Goal: Find specific page/section: Find specific page/section

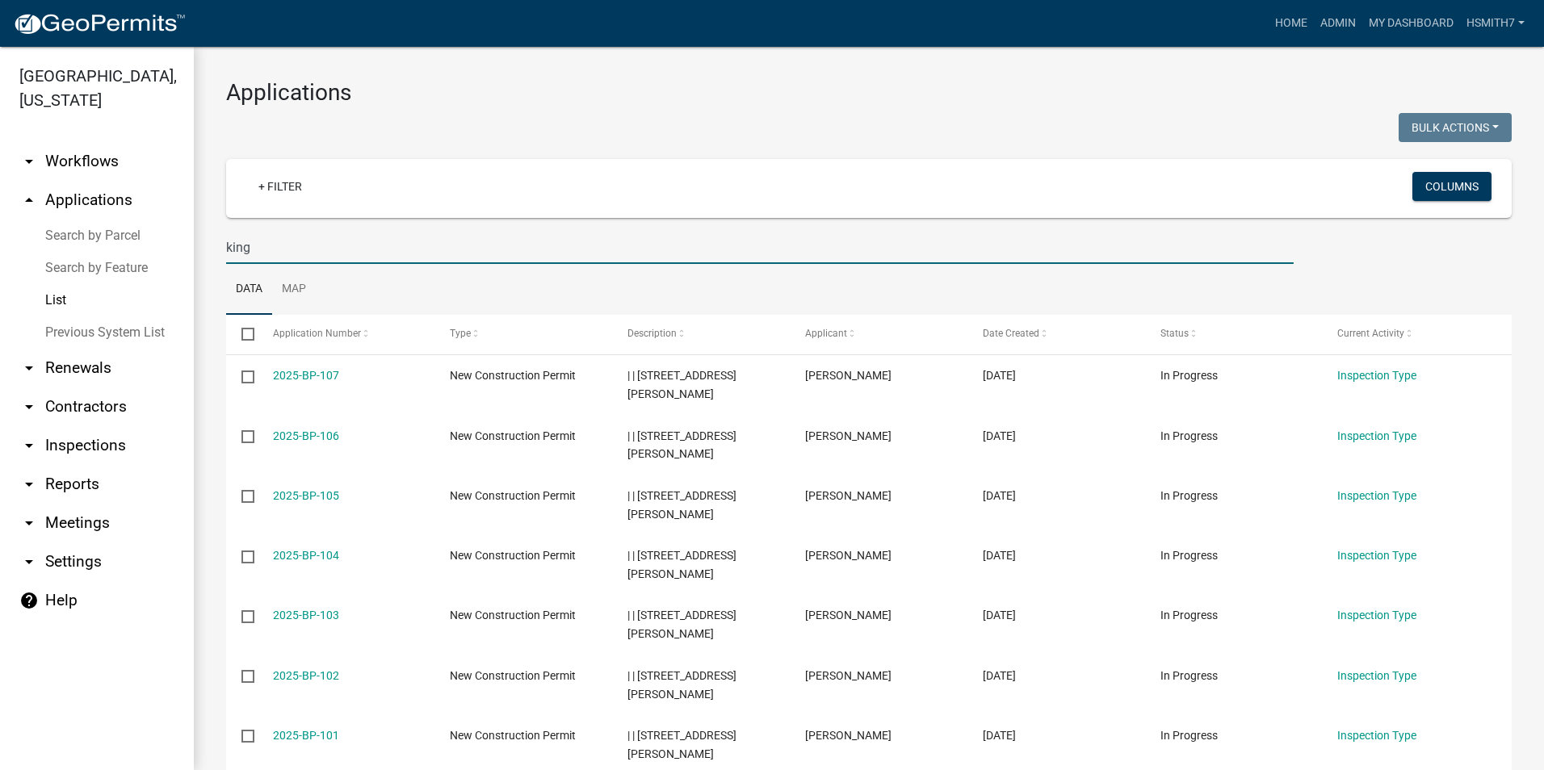
select select "3: 100"
click at [743, 296] on ul "Data Map" at bounding box center [868, 289] width 1285 height 51
click at [76, 280] on link "Search by Feature" at bounding box center [97, 268] width 194 height 32
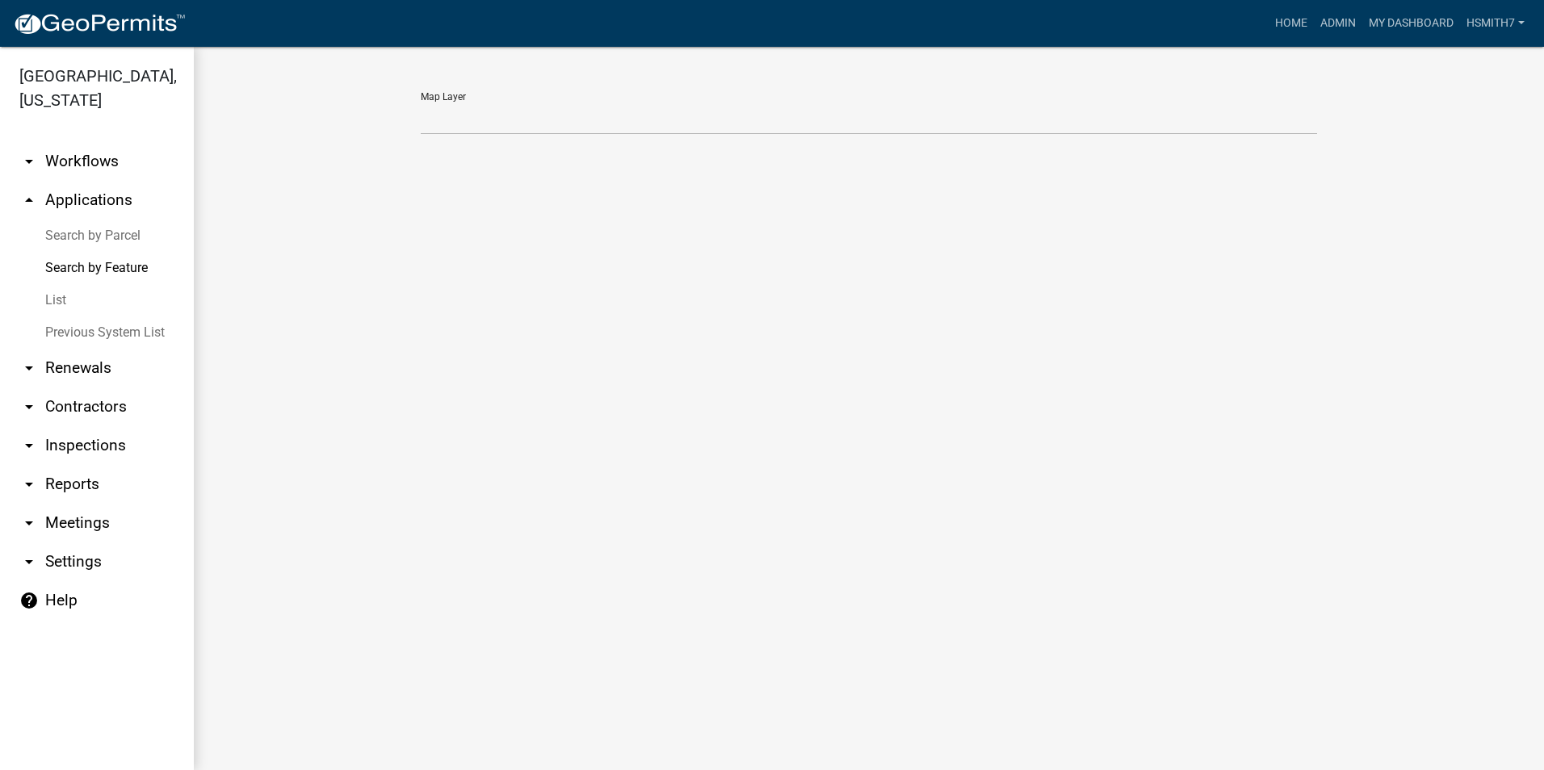
click at [1061, 202] on main "Map Layer" at bounding box center [869, 408] width 1350 height 723
click at [1185, 358] on main "Map Layer" at bounding box center [869, 408] width 1350 height 723
click at [86, 295] on link "List" at bounding box center [97, 300] width 194 height 32
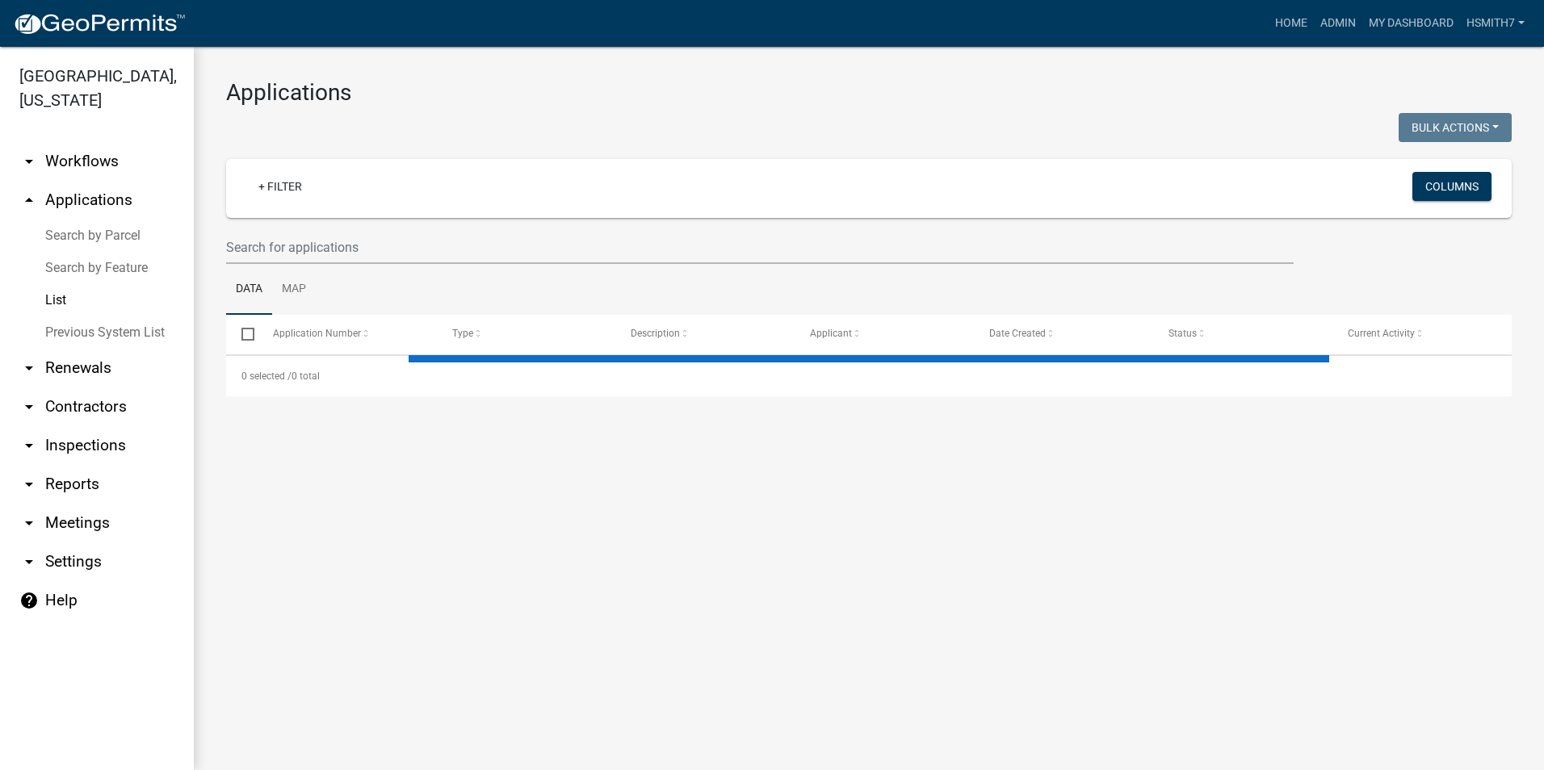
select select "3: 100"
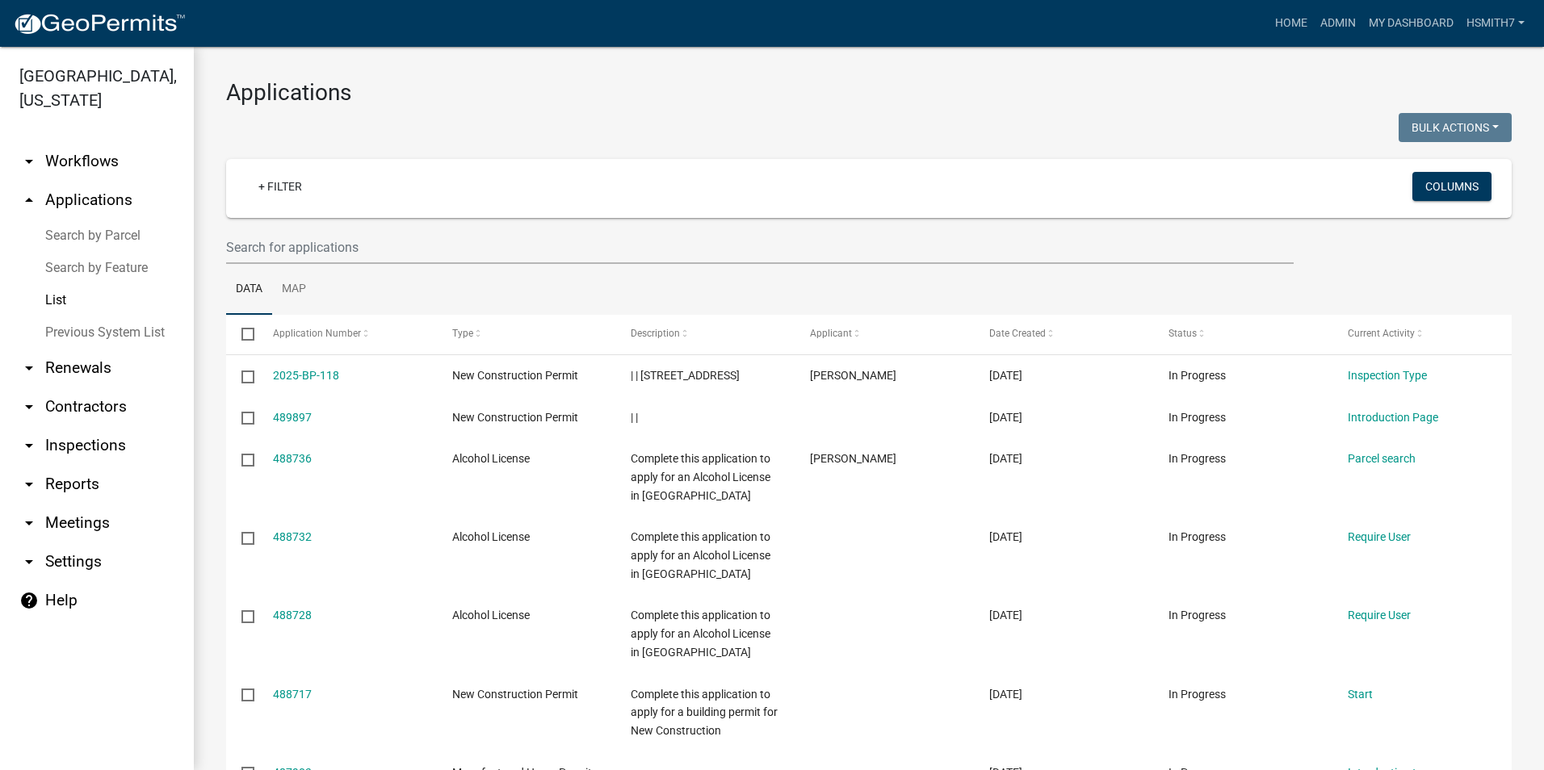
click at [1066, 281] on ul "Data Map" at bounding box center [868, 289] width 1285 height 51
drag, startPoint x: 508, startPoint y: 233, endPoint x: 441, endPoint y: 182, distance: 83.6
click at [512, 233] on input "text" at bounding box center [759, 247] width 1067 height 33
